Goal: Check status: Check status

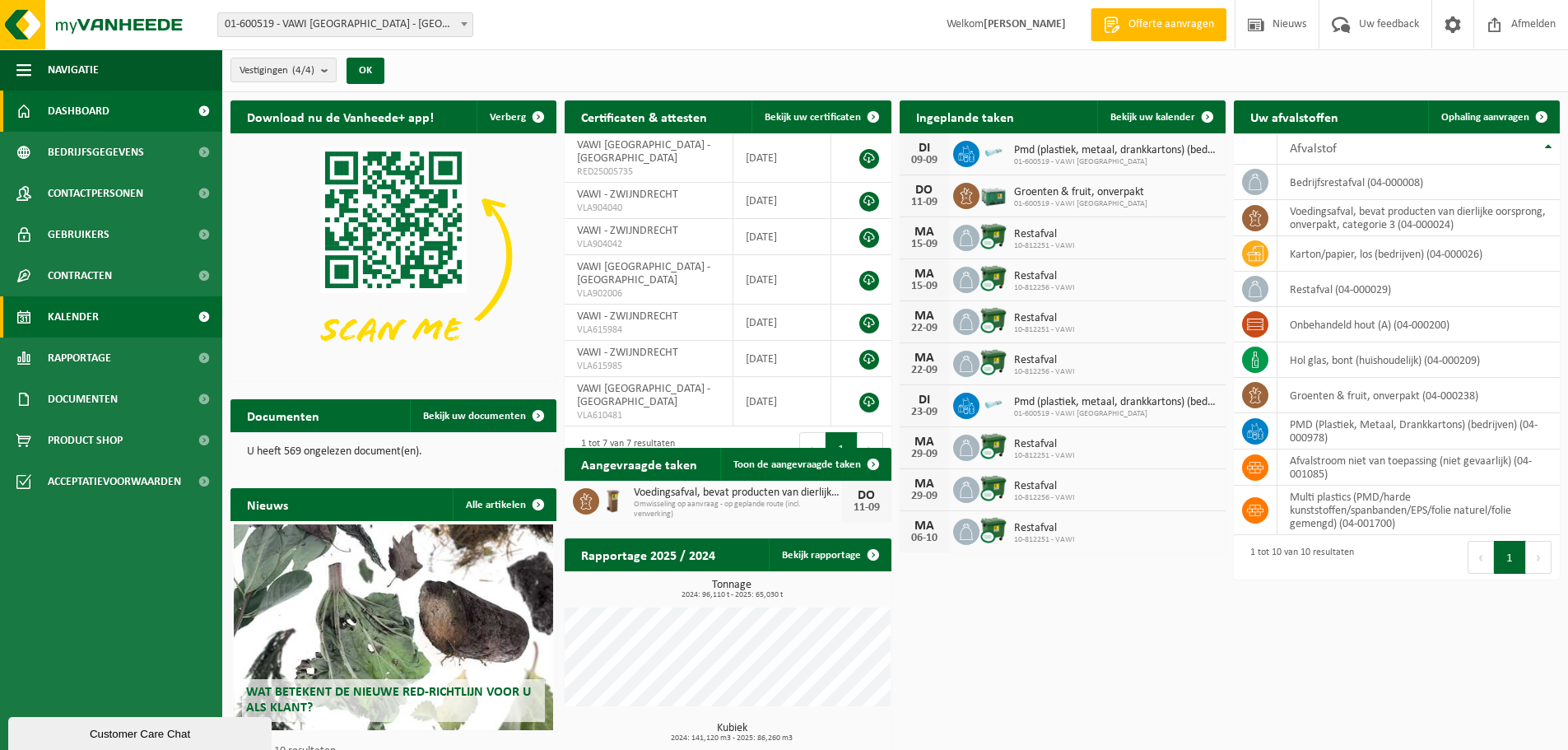
click at [69, 316] on span "Kalender" at bounding box center [73, 317] width 51 height 41
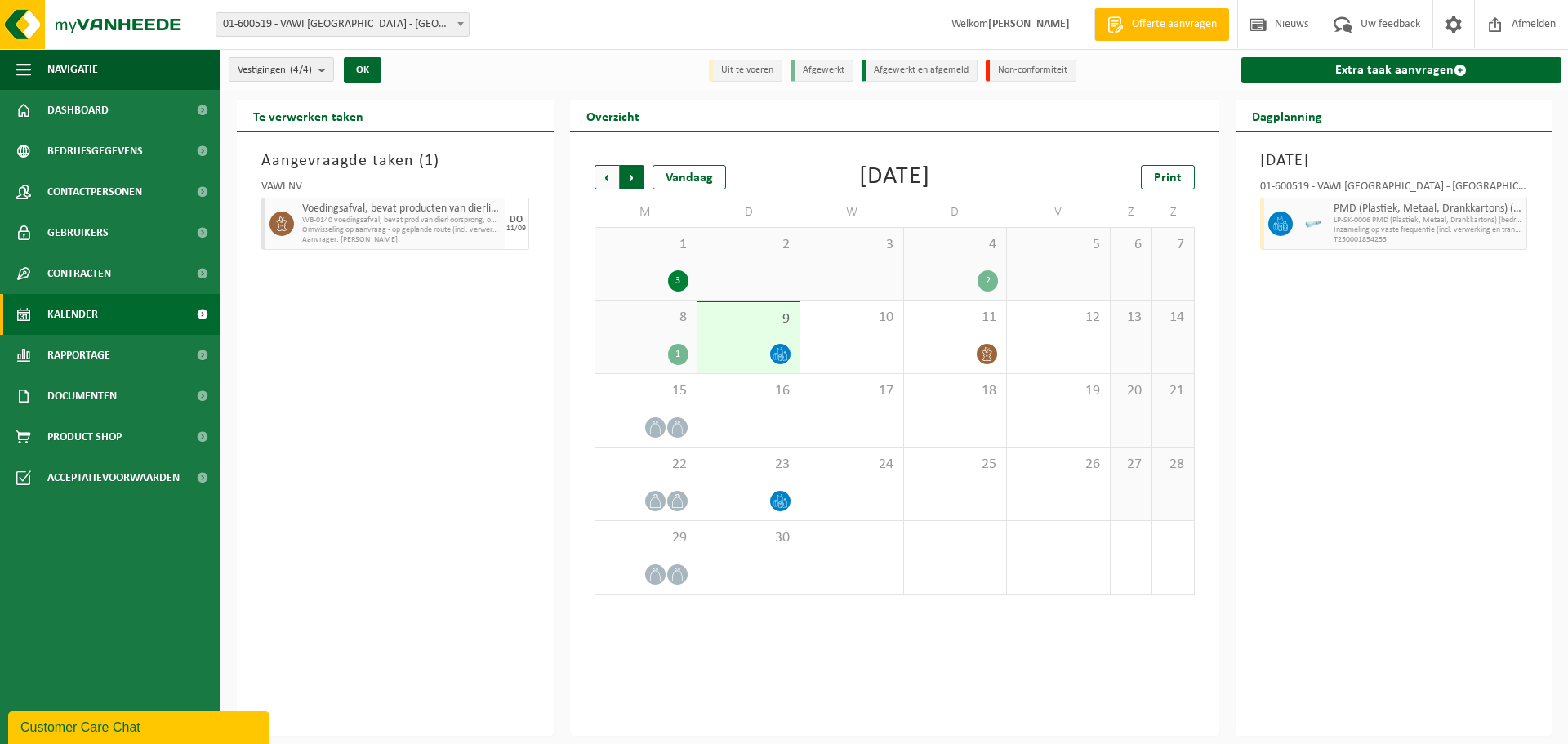
click at [605, 177] on span "Vorige" at bounding box center [606, 177] width 24 height 24
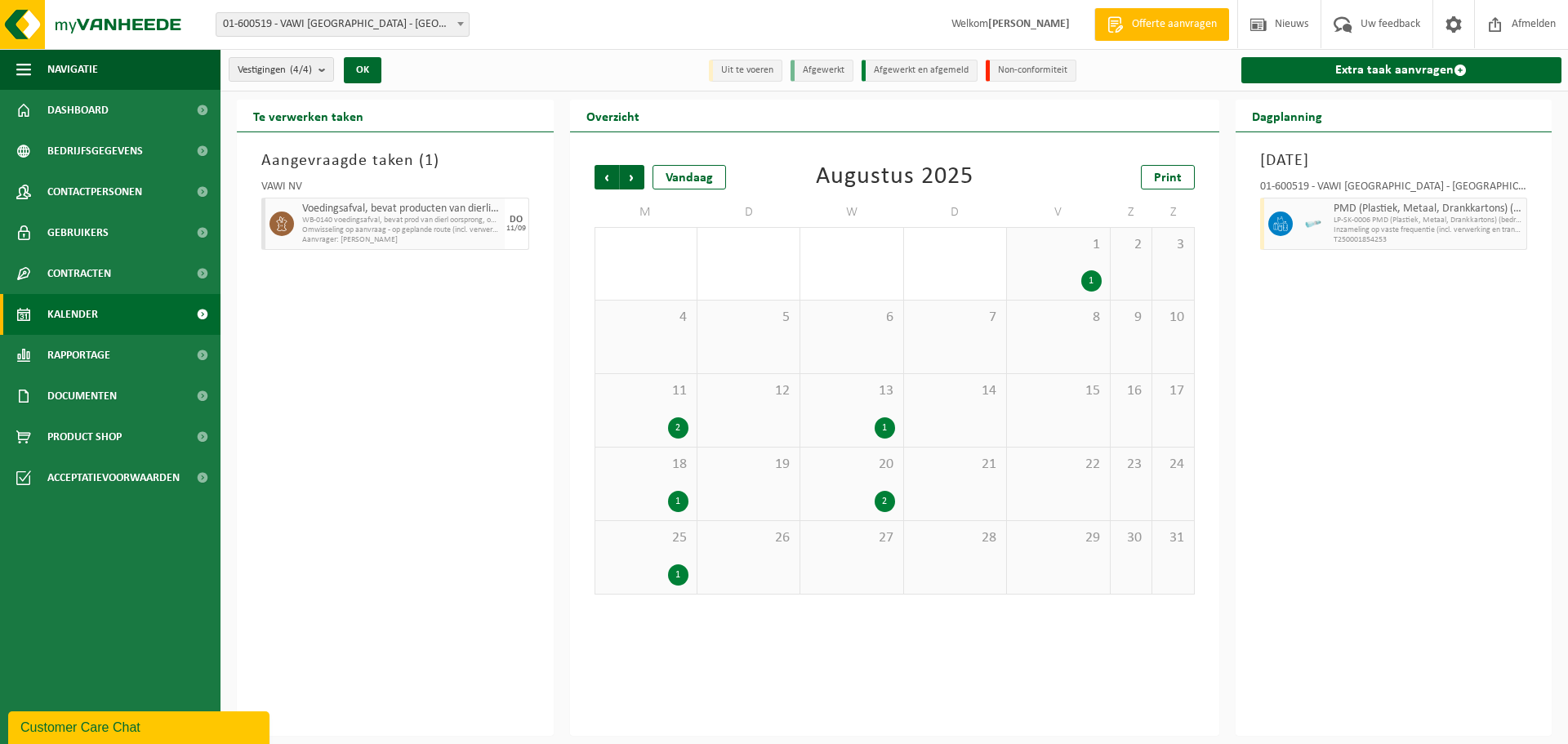
click at [838, 463] on span "20" at bounding box center [851, 464] width 86 height 18
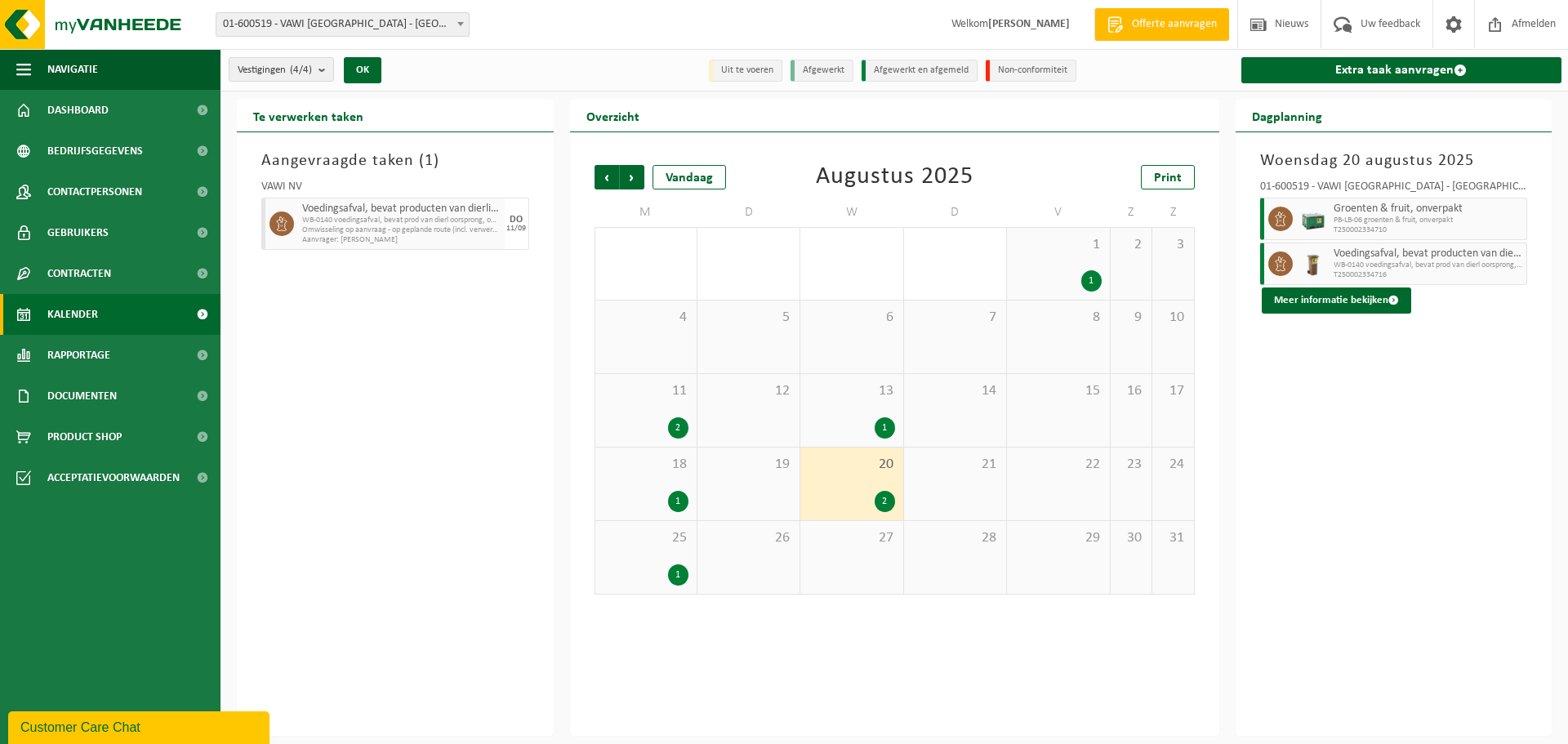
click at [1423, 222] on span "PB-LB-06 groenten & fruit, onverpakt" at bounding box center [1428, 221] width 190 height 10
click at [1291, 307] on button "Meer informatie bekijken" at bounding box center [1336, 300] width 149 height 26
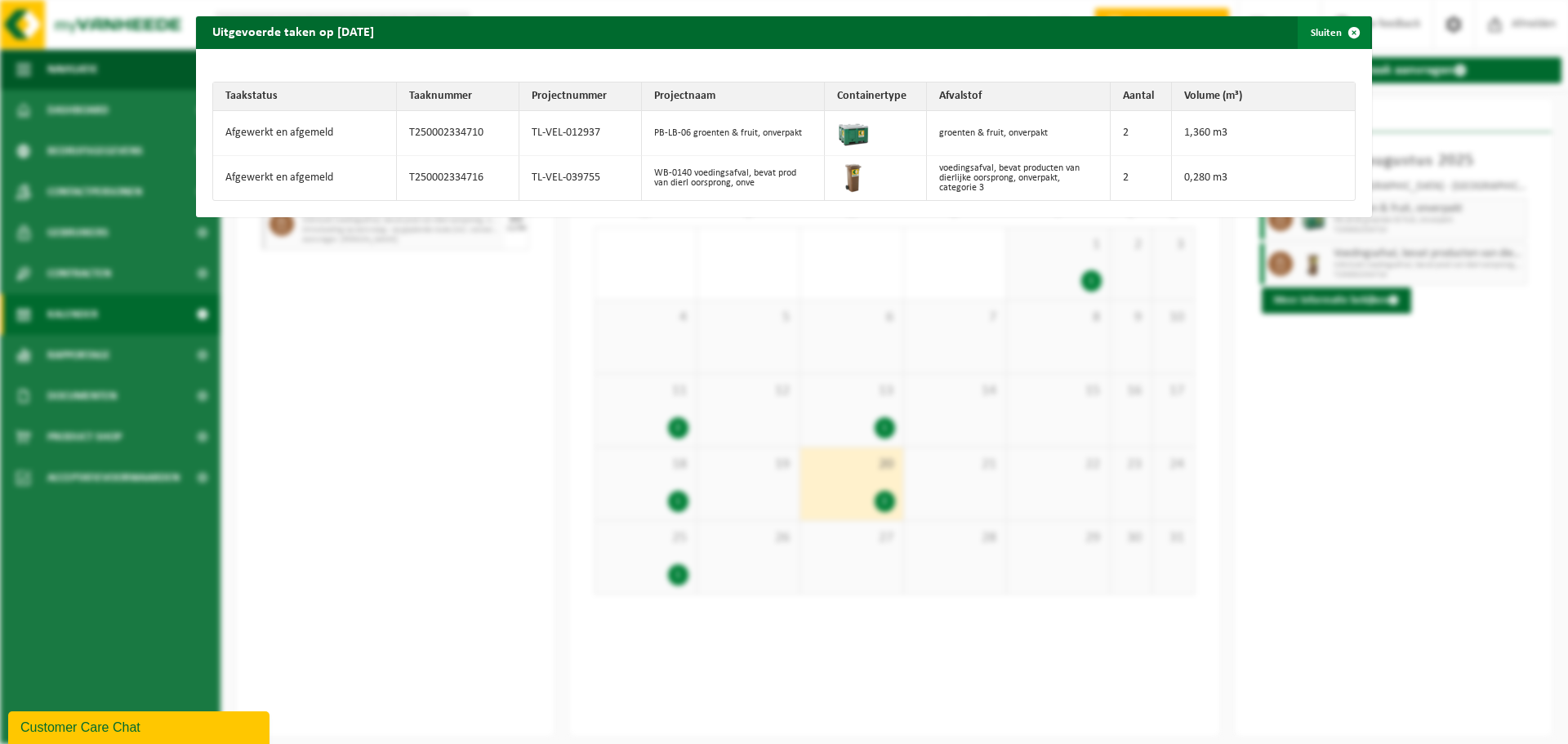
click at [1340, 30] on span "button" at bounding box center [1354, 33] width 33 height 33
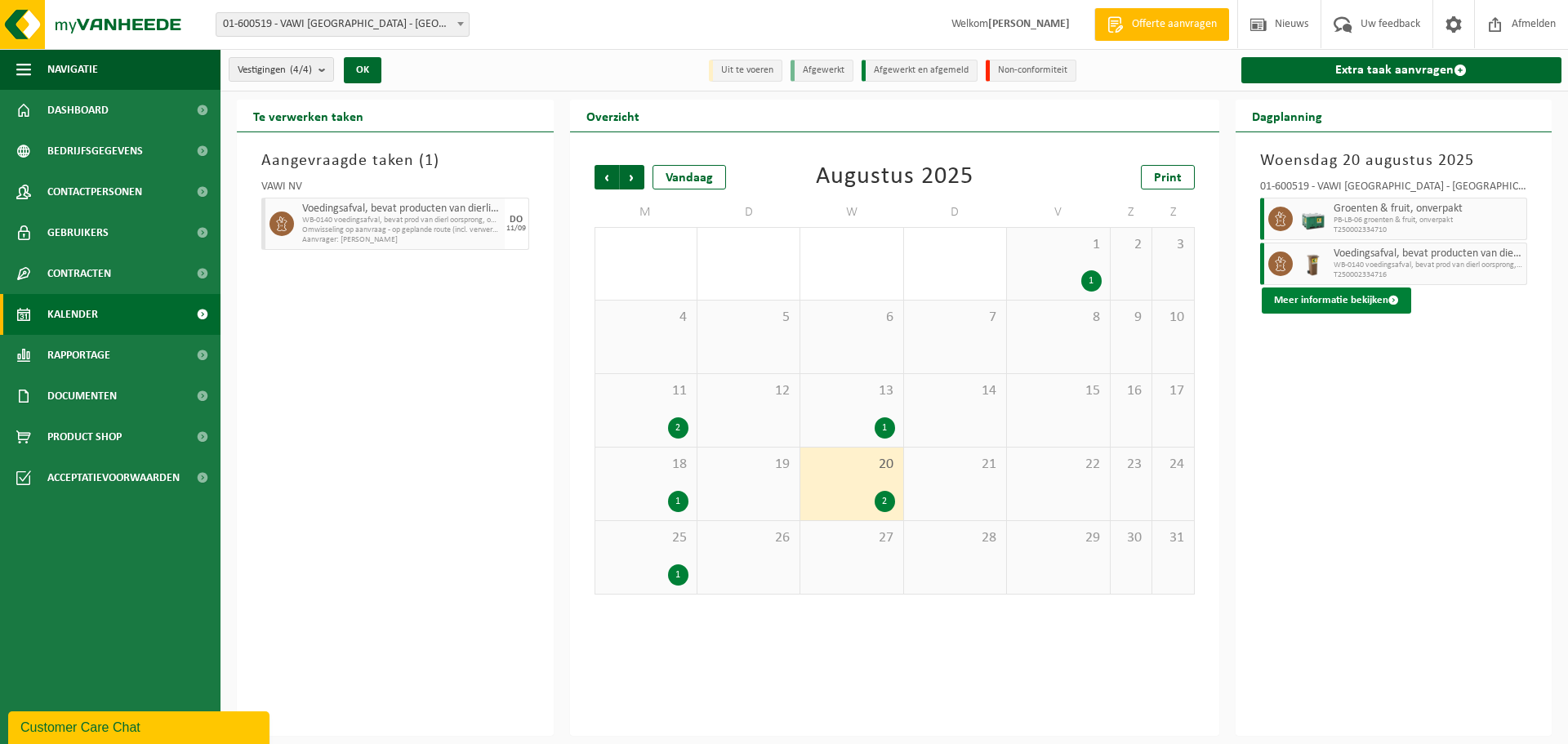
click at [1310, 303] on button "Meer informatie bekijken" at bounding box center [1336, 300] width 149 height 26
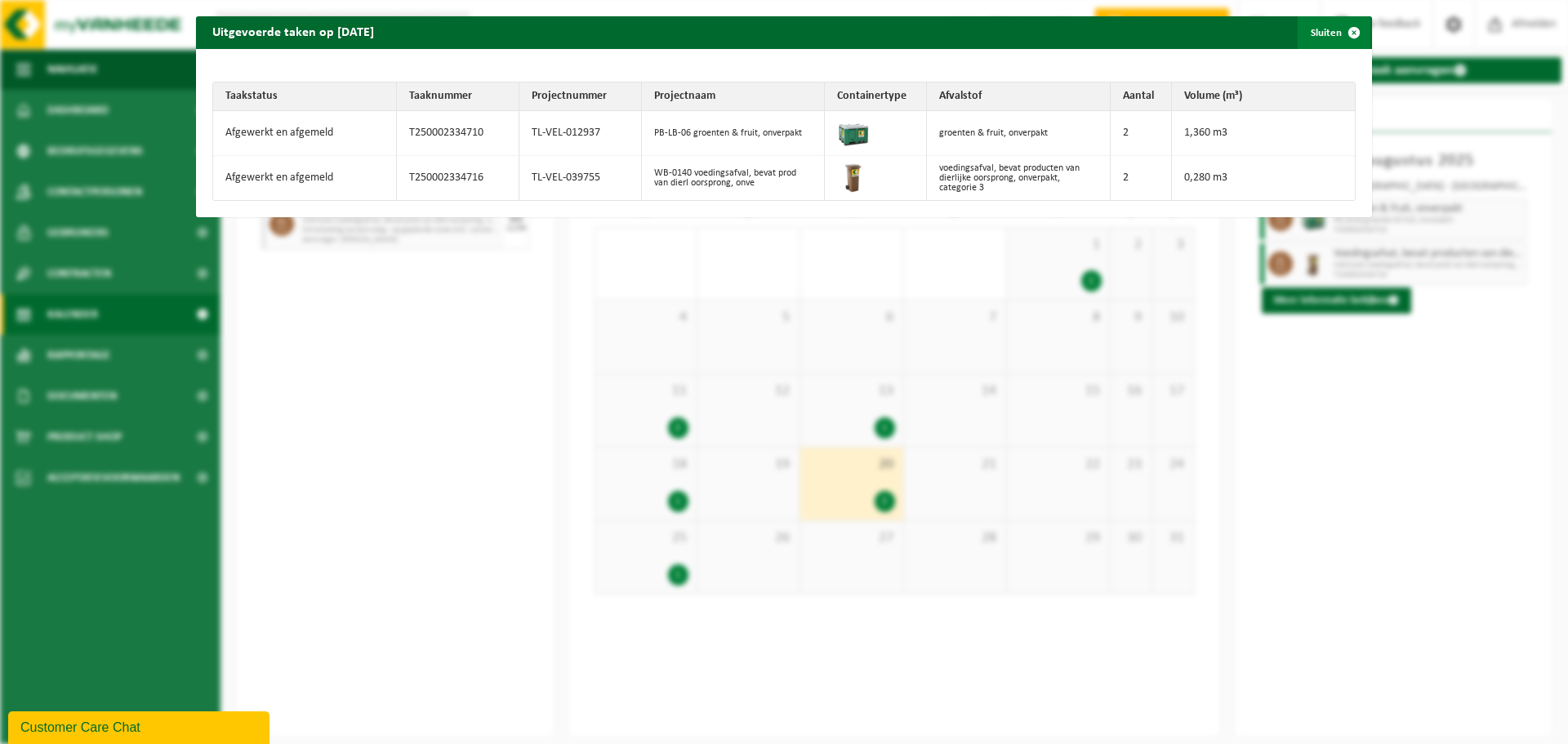
click at [1346, 29] on span "button" at bounding box center [1354, 33] width 33 height 33
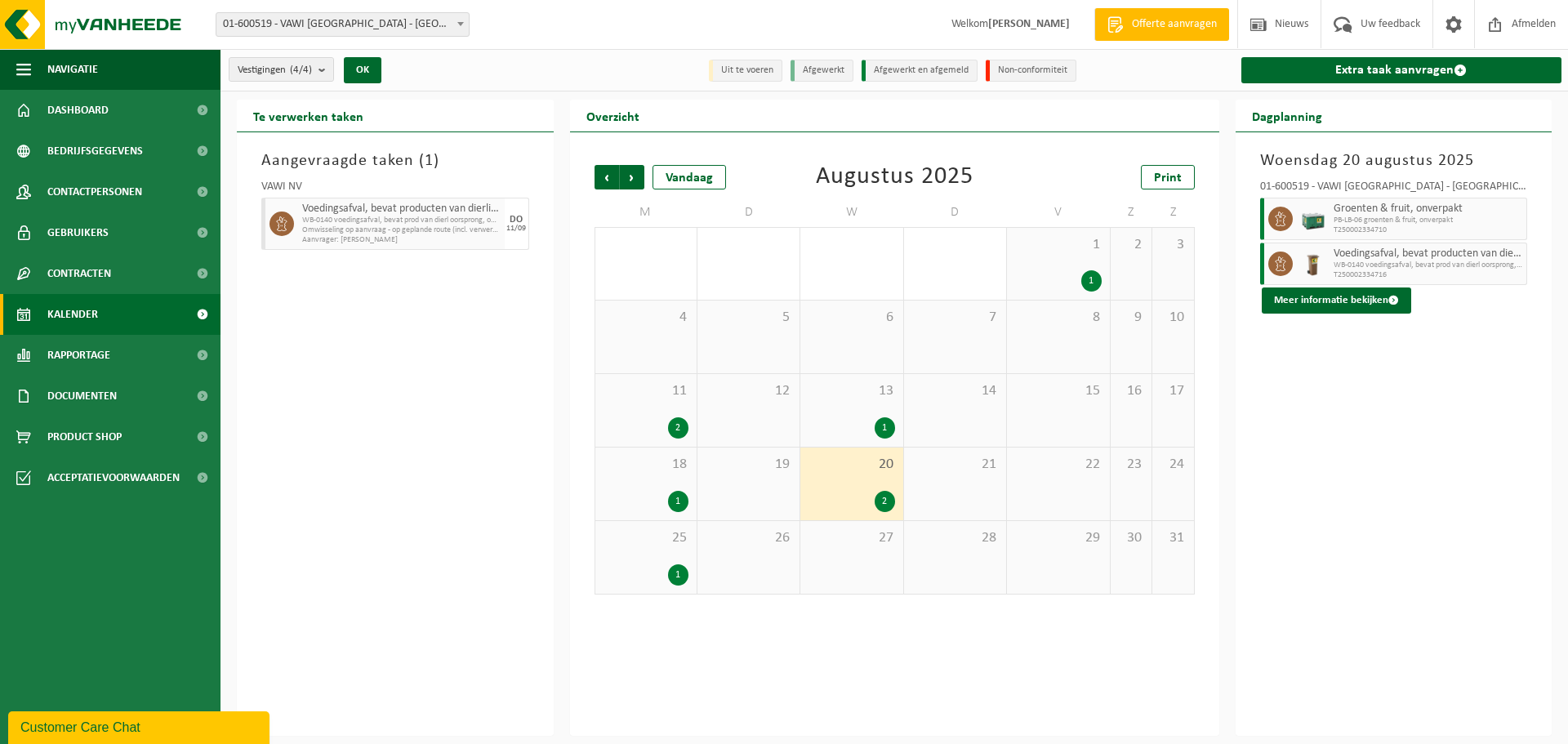
click at [1055, 268] on div "1 1" at bounding box center [1058, 264] width 103 height 72
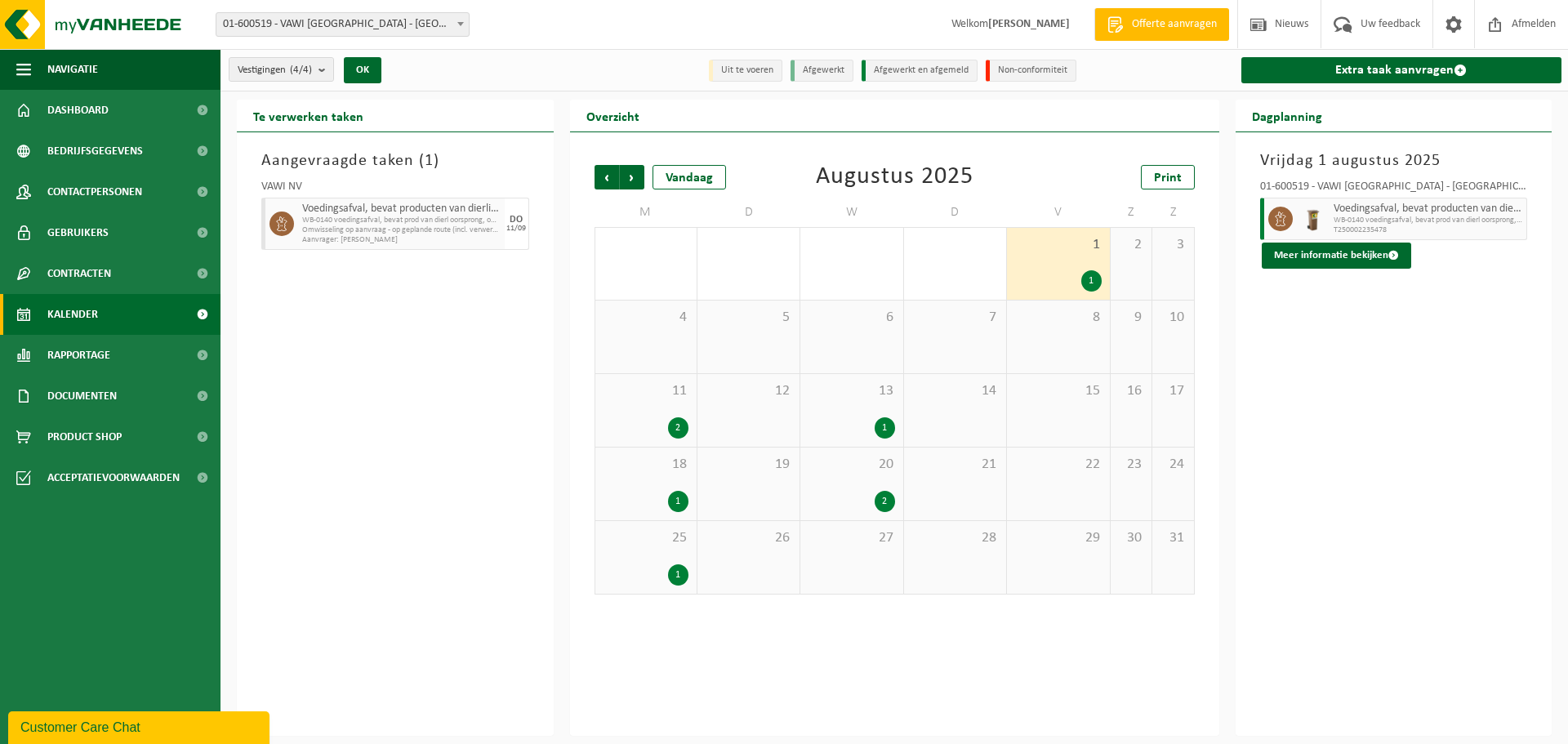
click at [762, 402] on div "12" at bounding box center [749, 410] width 103 height 73
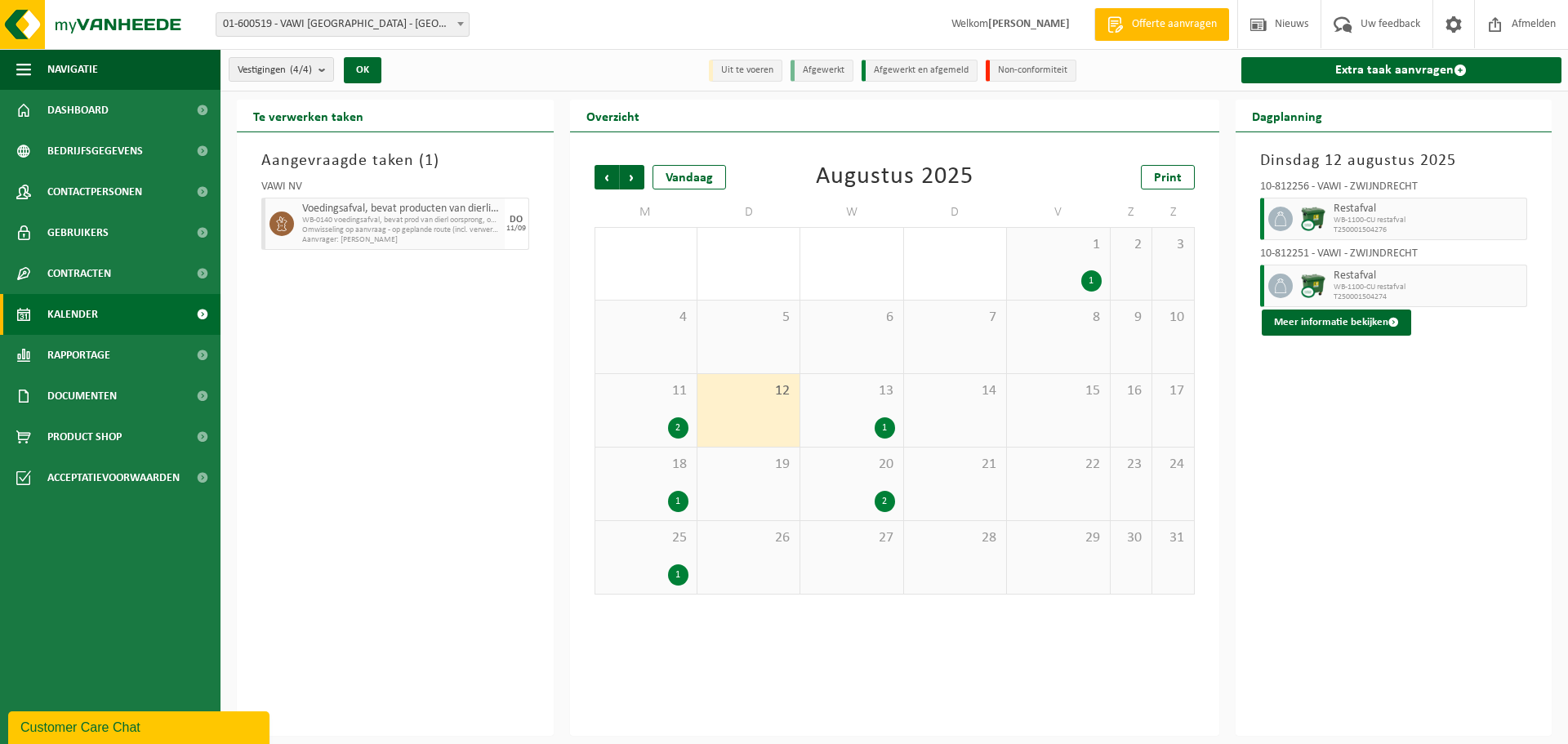
click at [1399, 225] on span "T250001504276" at bounding box center [1428, 230] width 190 height 10
click at [1347, 327] on button "Meer informatie bekijken" at bounding box center [1336, 322] width 149 height 26
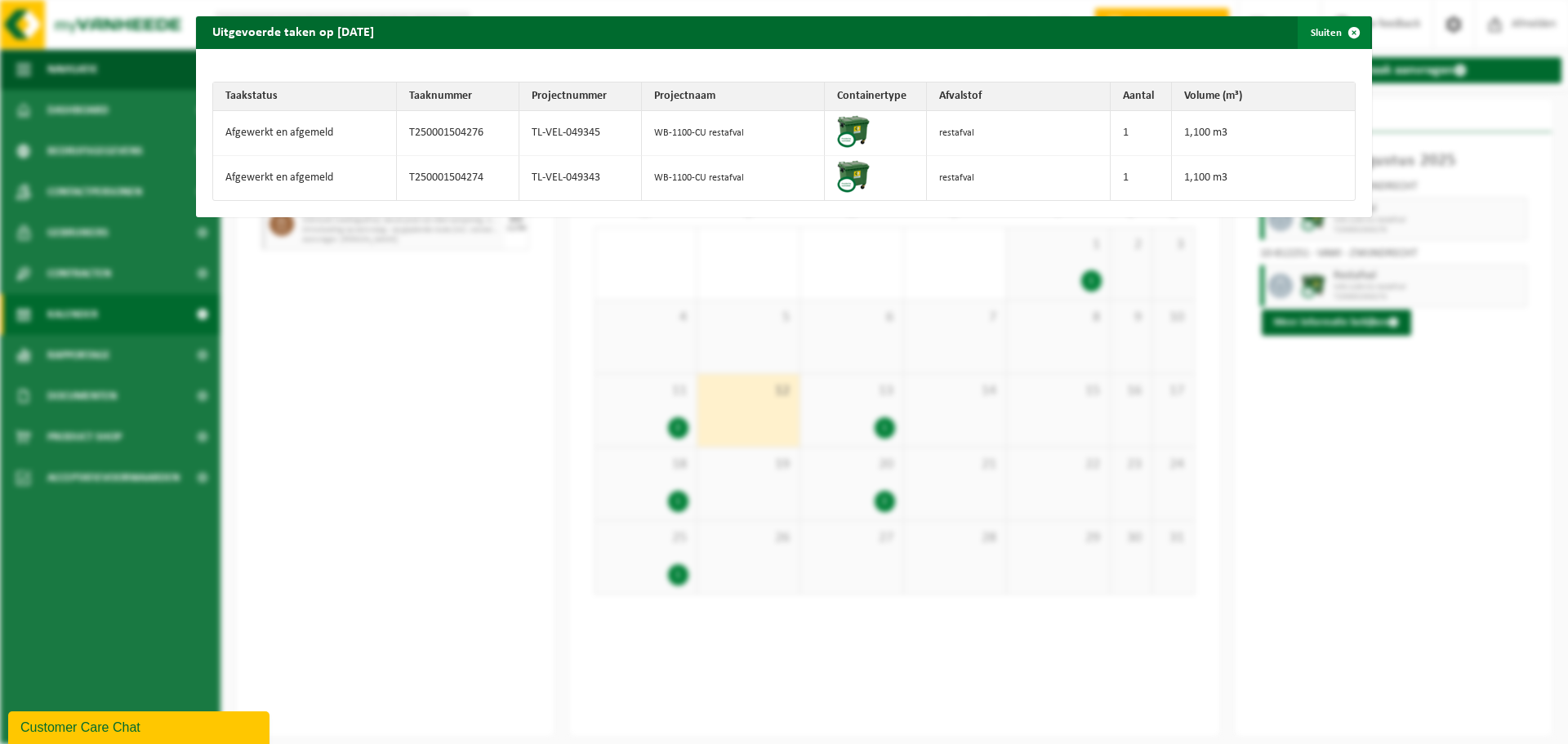
click at [1346, 29] on span "button" at bounding box center [1354, 33] width 33 height 33
